Goal: Use online tool/utility: Utilize a website feature to perform a specific function

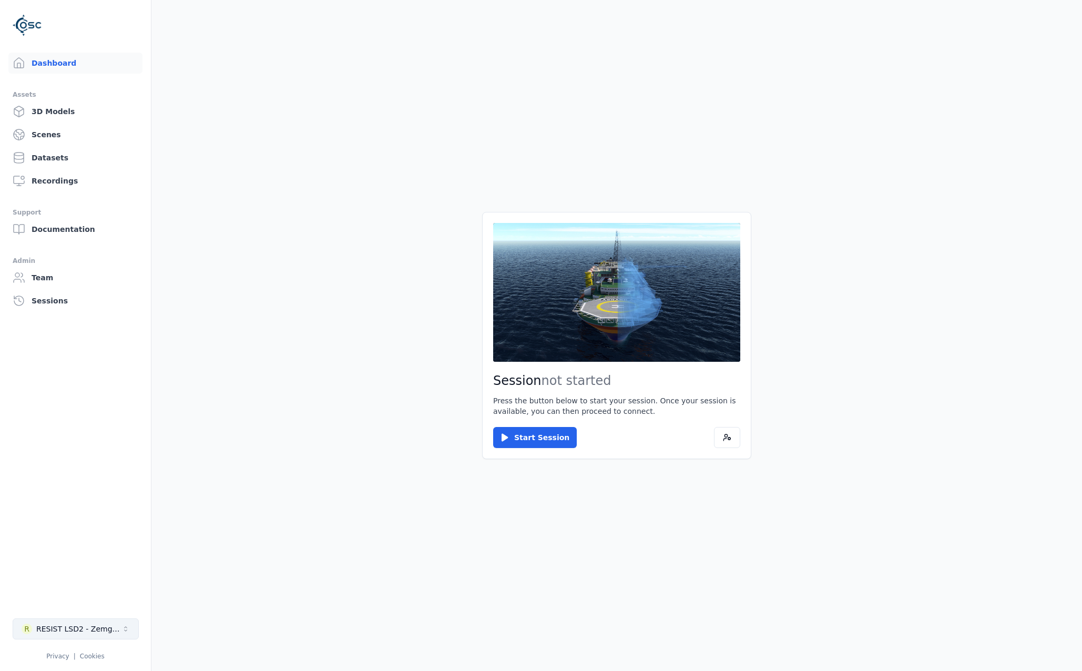
click at [97, 620] on button "R RESIST LSD2 - Zemgale" at bounding box center [76, 628] width 126 height 21
type input "******"
click at [85, 606] on div "O ORION - Brazil" at bounding box center [75, 605] width 121 height 17
click at [531, 424] on html "Dashboard Assets 3D Models Scenes Datasets Recordings Support Documentation Adm…" at bounding box center [541, 335] width 1082 height 671
click at [529, 441] on button "Start Session" at bounding box center [535, 437] width 84 height 21
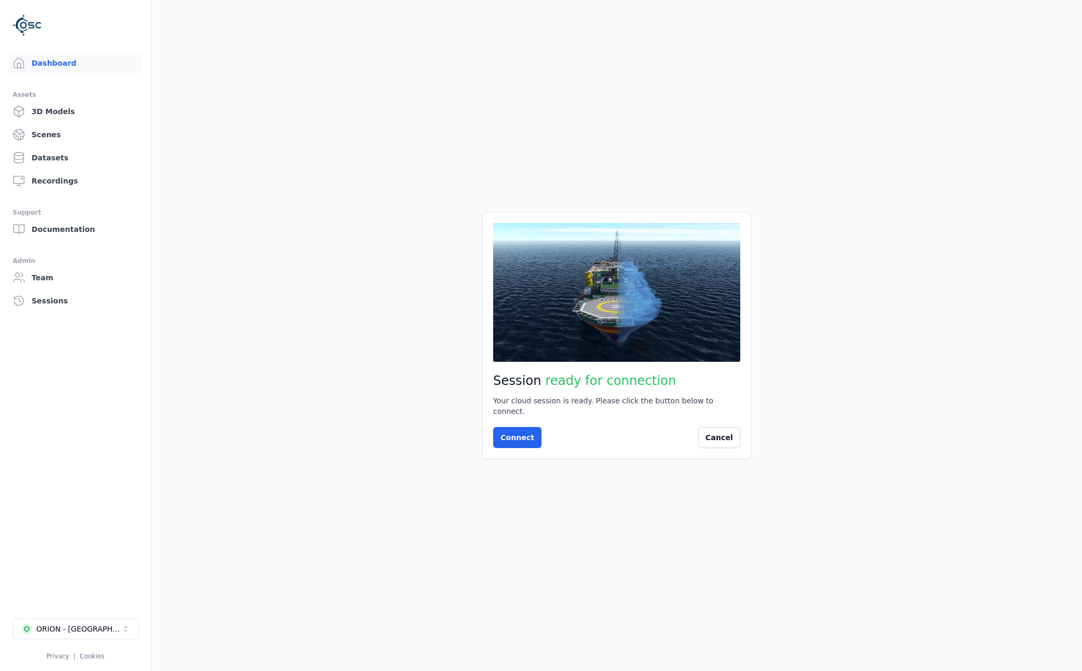
click at [516, 420] on div "Session ready for connection Your cloud session is ready. Please click the butt…" at bounding box center [616, 335] width 269 height 247
click at [517, 427] on button "Connect" at bounding box center [517, 437] width 48 height 21
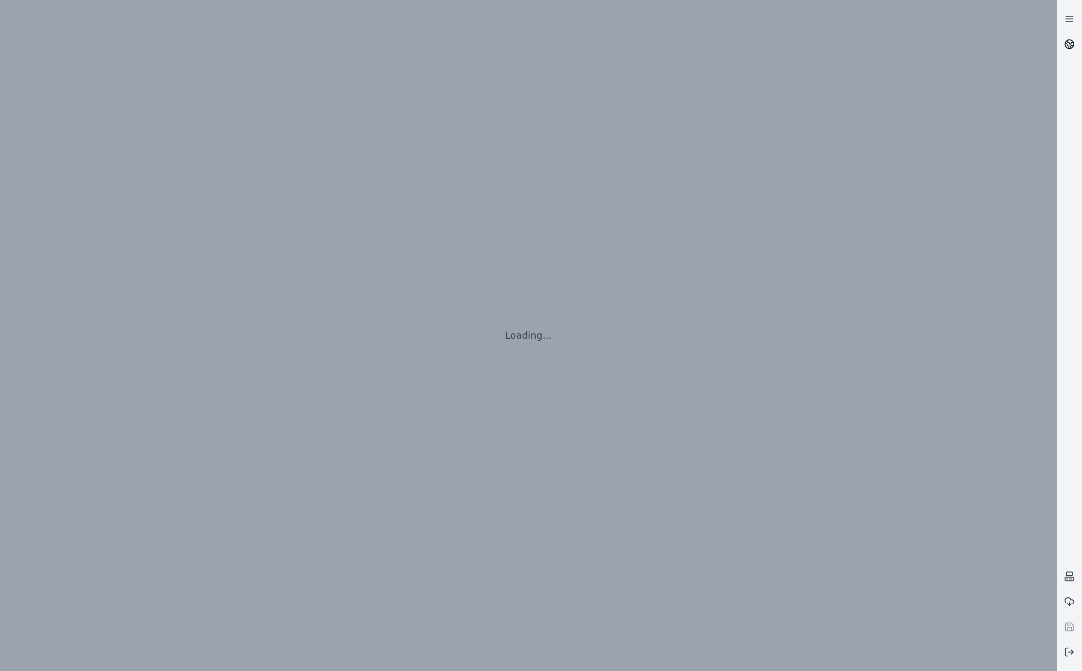
click at [1068, 47] on icon at bounding box center [1069, 44] width 11 height 11
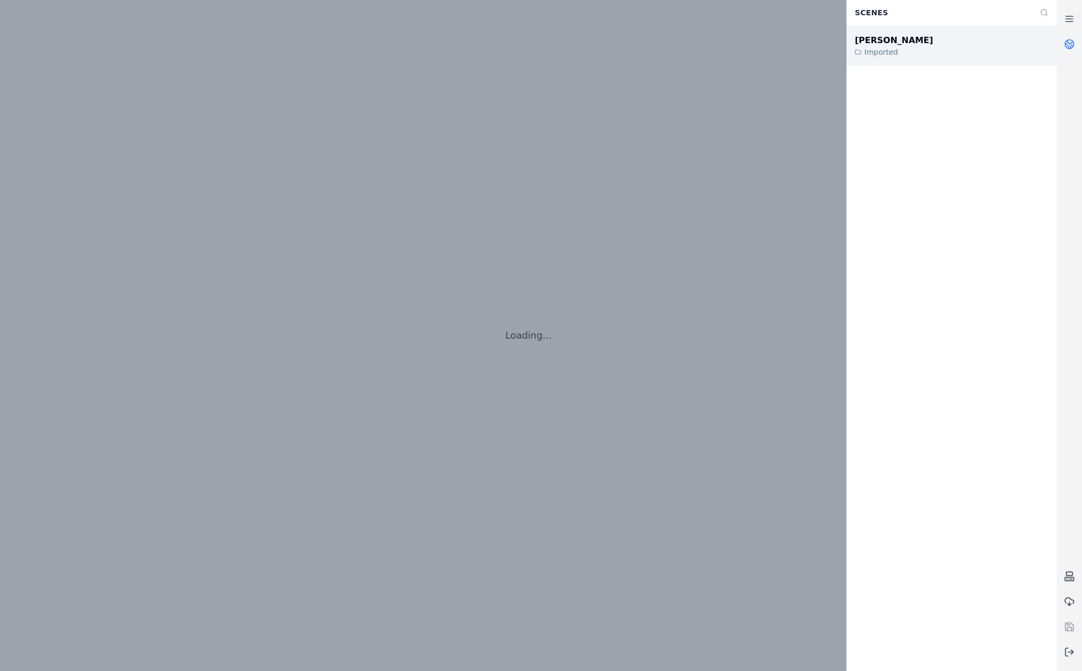
click at [936, 55] on div "João Câmara III Imported" at bounding box center [952, 46] width 210 height 40
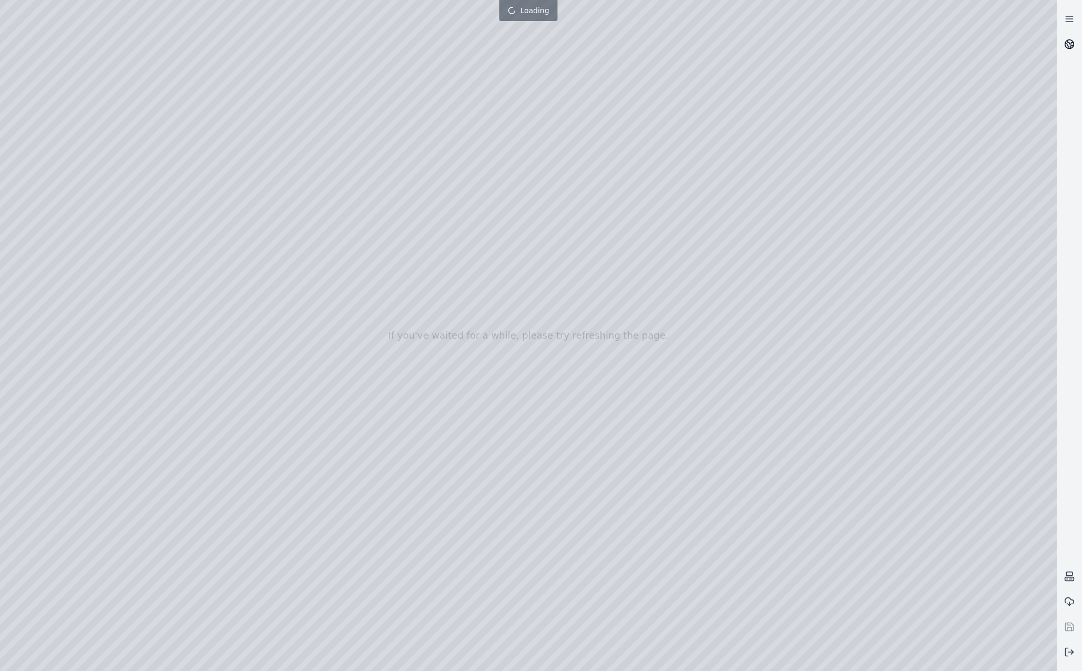
click at [1066, 44] on icon at bounding box center [1067, 46] width 4 height 5
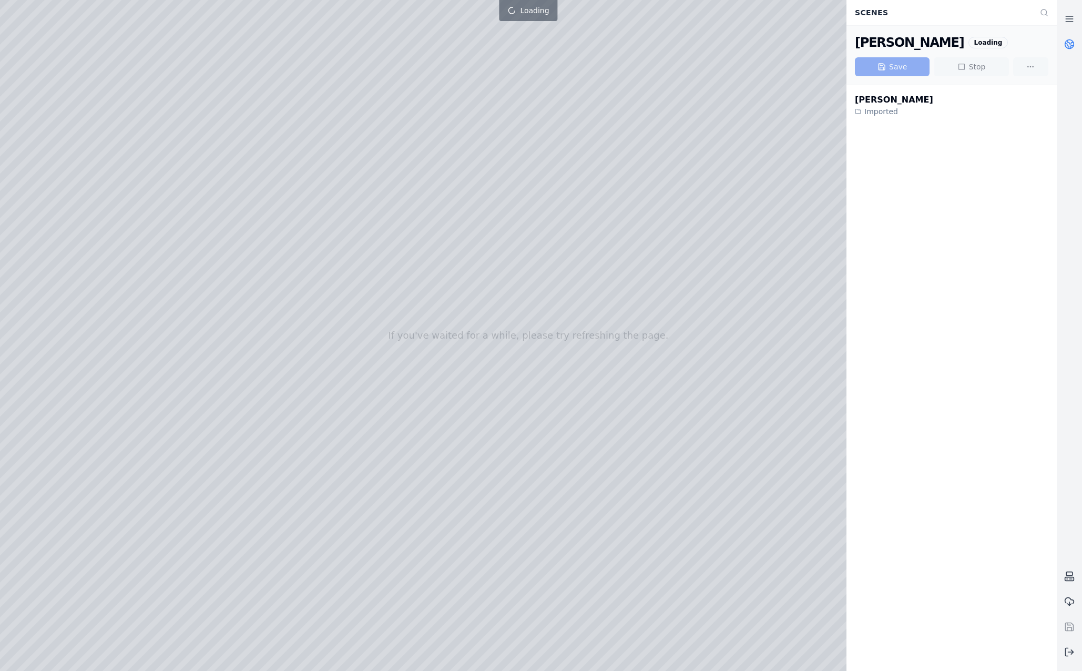
click at [1066, 44] on icon at bounding box center [1067, 46] width 4 height 5
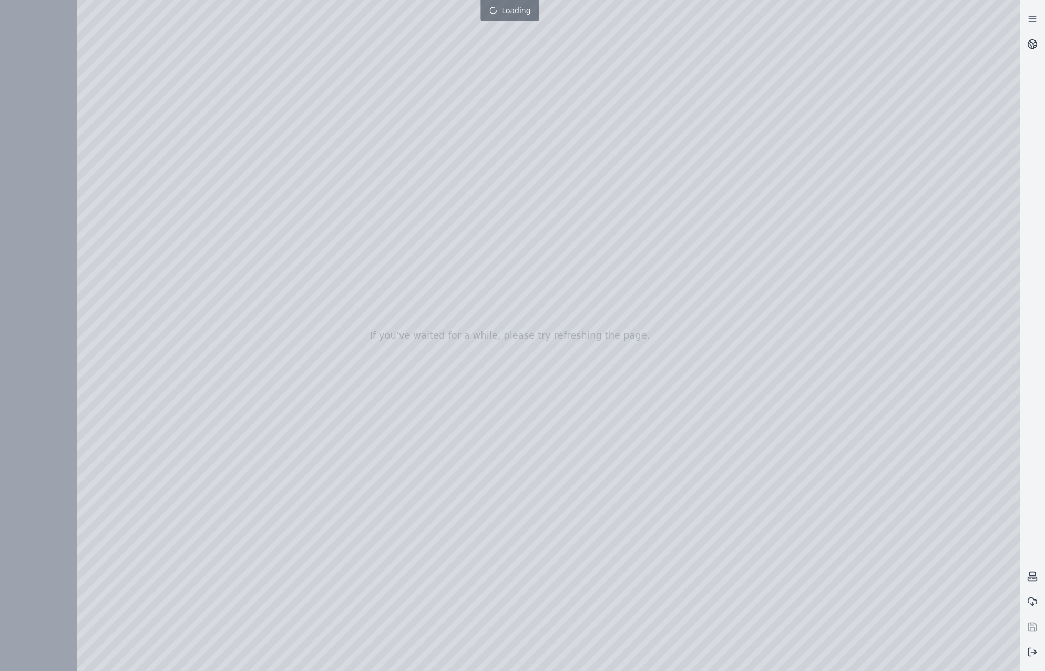
drag, startPoint x: 706, startPoint y: 310, endPoint x: 633, endPoint y: 328, distance: 75.1
drag, startPoint x: 632, startPoint y: 328, endPoint x: 597, endPoint y: 329, distance: 35.2
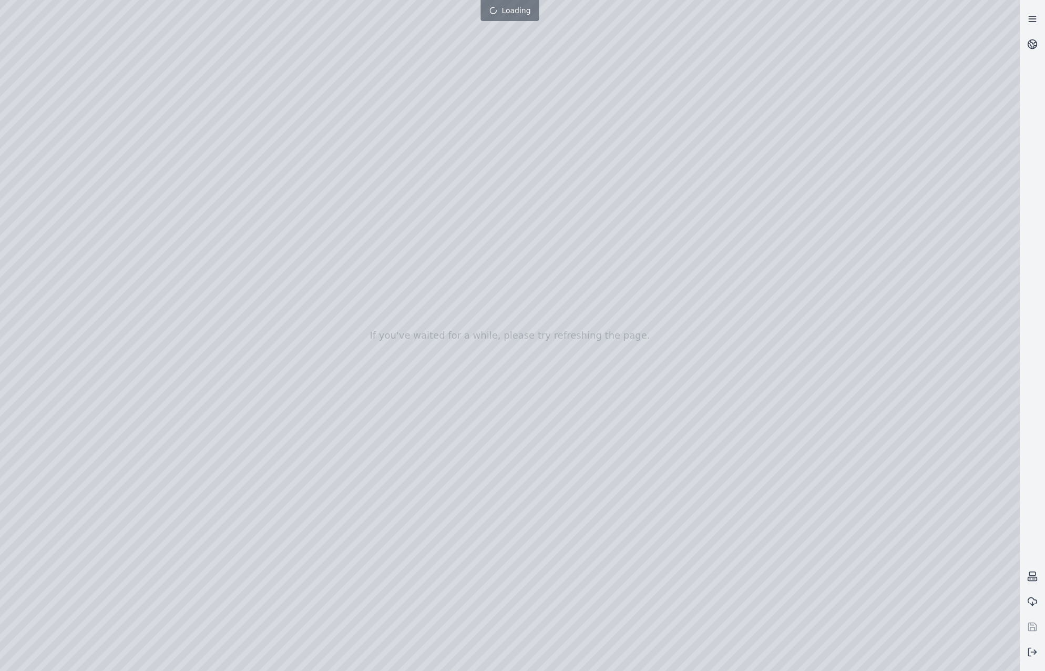
click at [1036, 29] on link at bounding box center [1032, 18] width 25 height 25
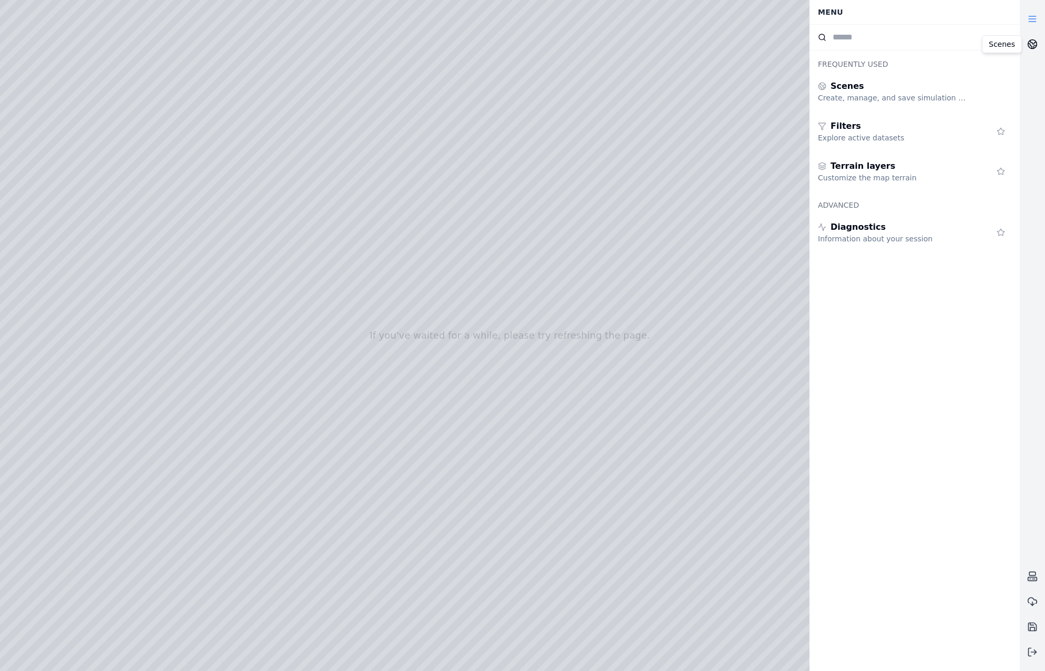
click at [1030, 43] on icon at bounding box center [1033, 44] width 11 height 11
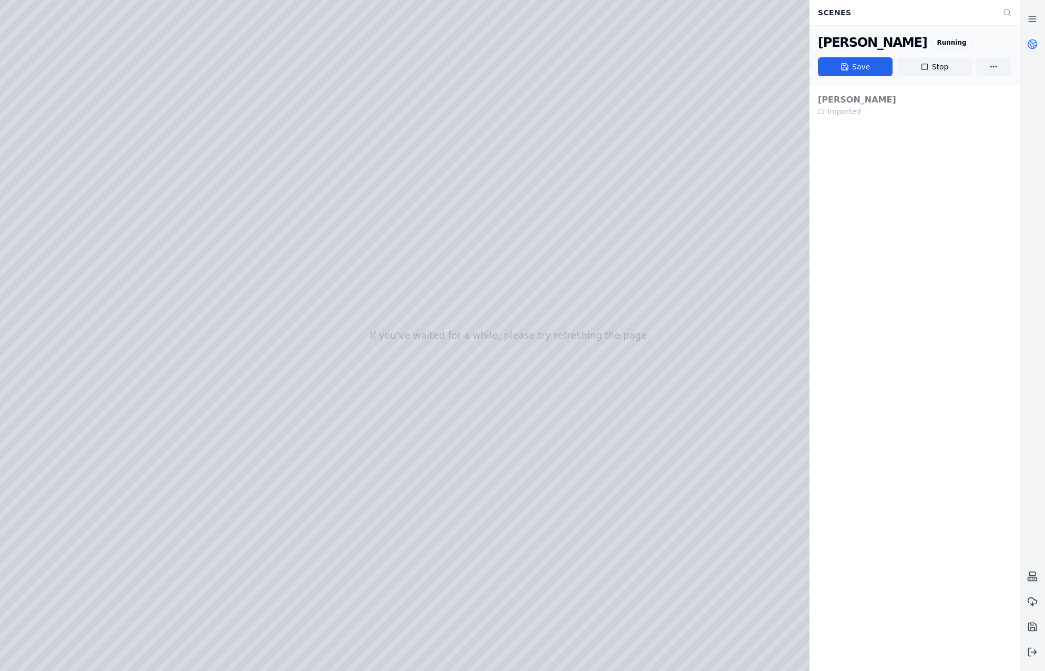
click at [1030, 43] on icon at bounding box center [1033, 44] width 11 height 11
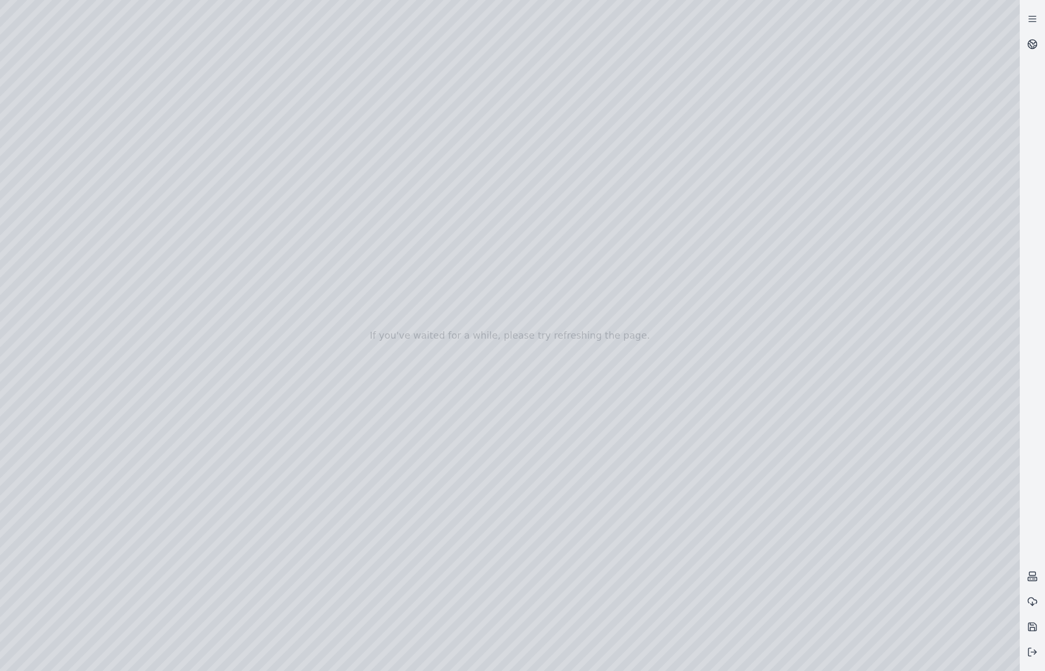
drag, startPoint x: 540, startPoint y: 495, endPoint x: 539, endPoint y: 502, distance: 7.4
click at [523, 383] on div at bounding box center [510, 335] width 1020 height 671
drag, startPoint x: 541, startPoint y: 385, endPoint x: 525, endPoint y: 440, distance: 56.8
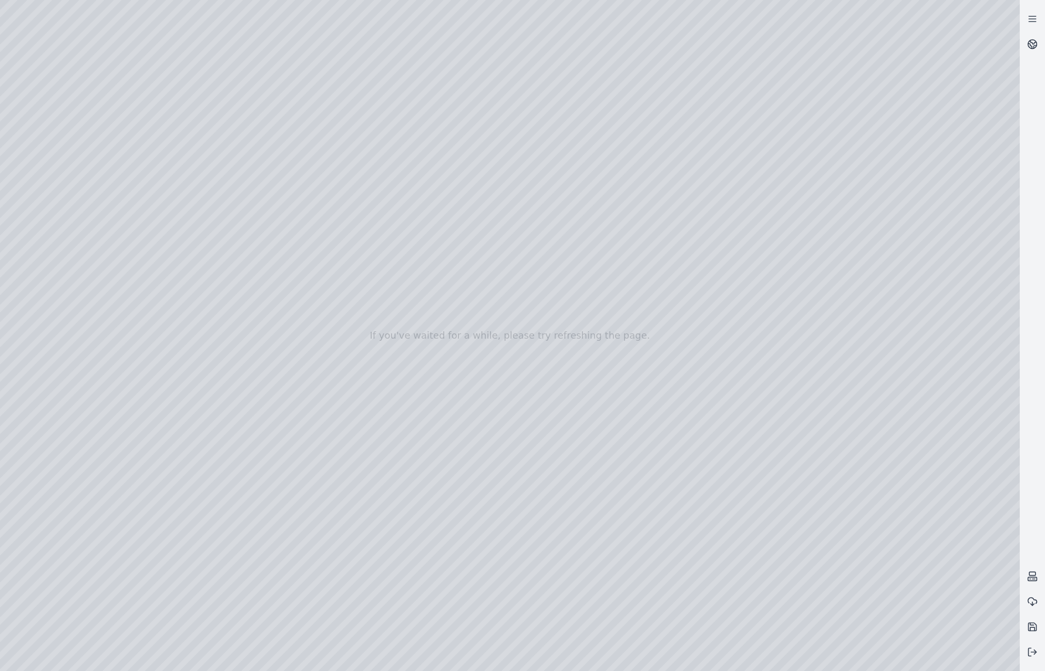
drag, startPoint x: 536, startPoint y: 371, endPoint x: 535, endPoint y: 390, distance: 19.0
drag, startPoint x: 381, startPoint y: 181, endPoint x: 598, endPoint y: 574, distance: 449.1
drag, startPoint x: 470, startPoint y: 365, endPoint x: 506, endPoint y: 583, distance: 220.7
drag, startPoint x: 522, startPoint y: 476, endPoint x: 527, endPoint y: 515, distance: 39.3
drag, startPoint x: 574, startPoint y: 542, endPoint x: 578, endPoint y: 482, distance: 60.7
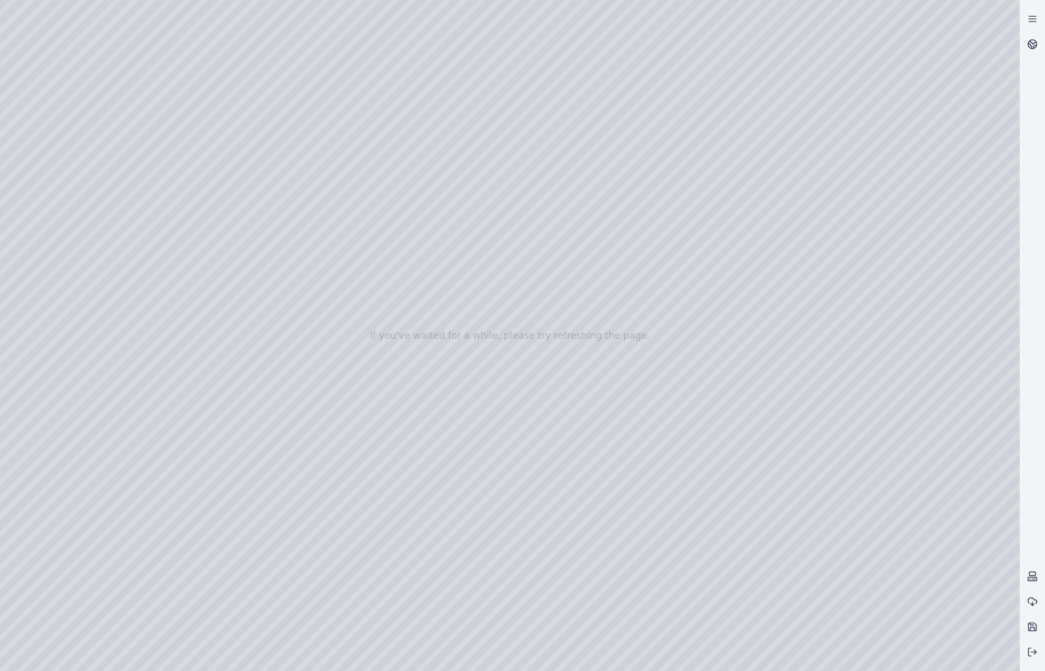
drag, startPoint x: 578, startPoint y: 525, endPoint x: 541, endPoint y: 393, distance: 137.2
drag, startPoint x: 656, startPoint y: 547, endPoint x: 669, endPoint y: 507, distance: 41.4
drag, startPoint x: 627, startPoint y: 540, endPoint x: 638, endPoint y: 528, distance: 15.6
drag, startPoint x: 576, startPoint y: 467, endPoint x: 576, endPoint y: 455, distance: 12.1
drag, startPoint x: 618, startPoint y: 489, endPoint x: 624, endPoint y: 479, distance: 11.3
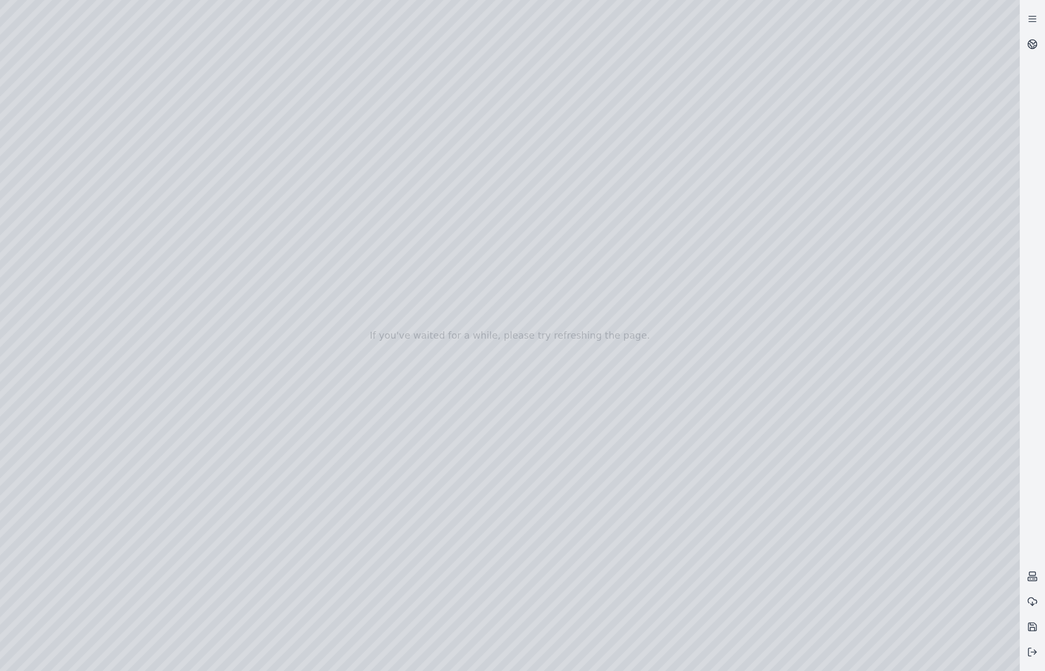
drag, startPoint x: 648, startPoint y: 523, endPoint x: 674, endPoint y: 519, distance: 25.5
drag, startPoint x: 558, startPoint y: 494, endPoint x: 744, endPoint y: 409, distance: 204.2
drag, startPoint x: 638, startPoint y: 460, endPoint x: 612, endPoint y: 466, distance: 26.5
